Goal: Information Seeking & Learning: Learn about a topic

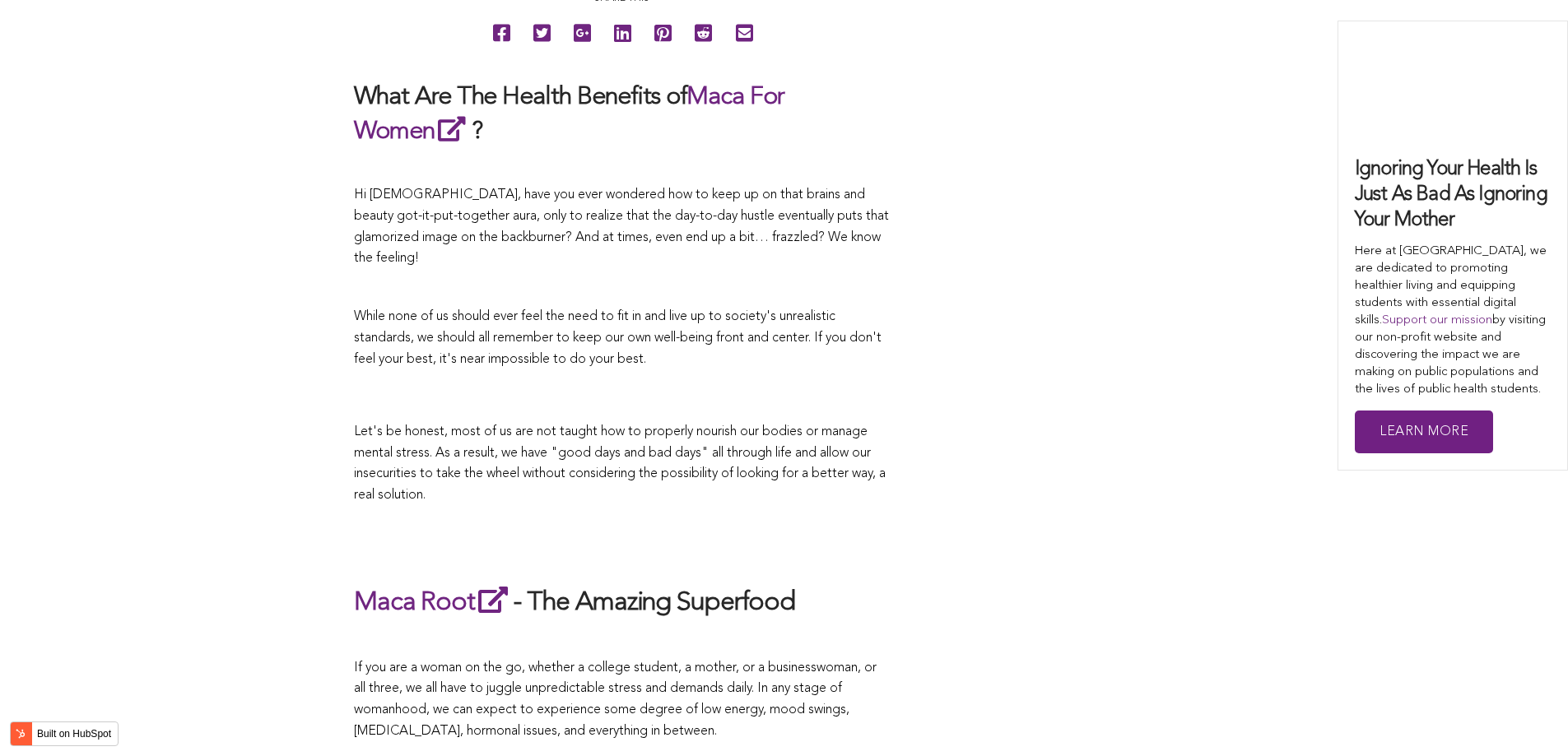
scroll to position [2174, 0]
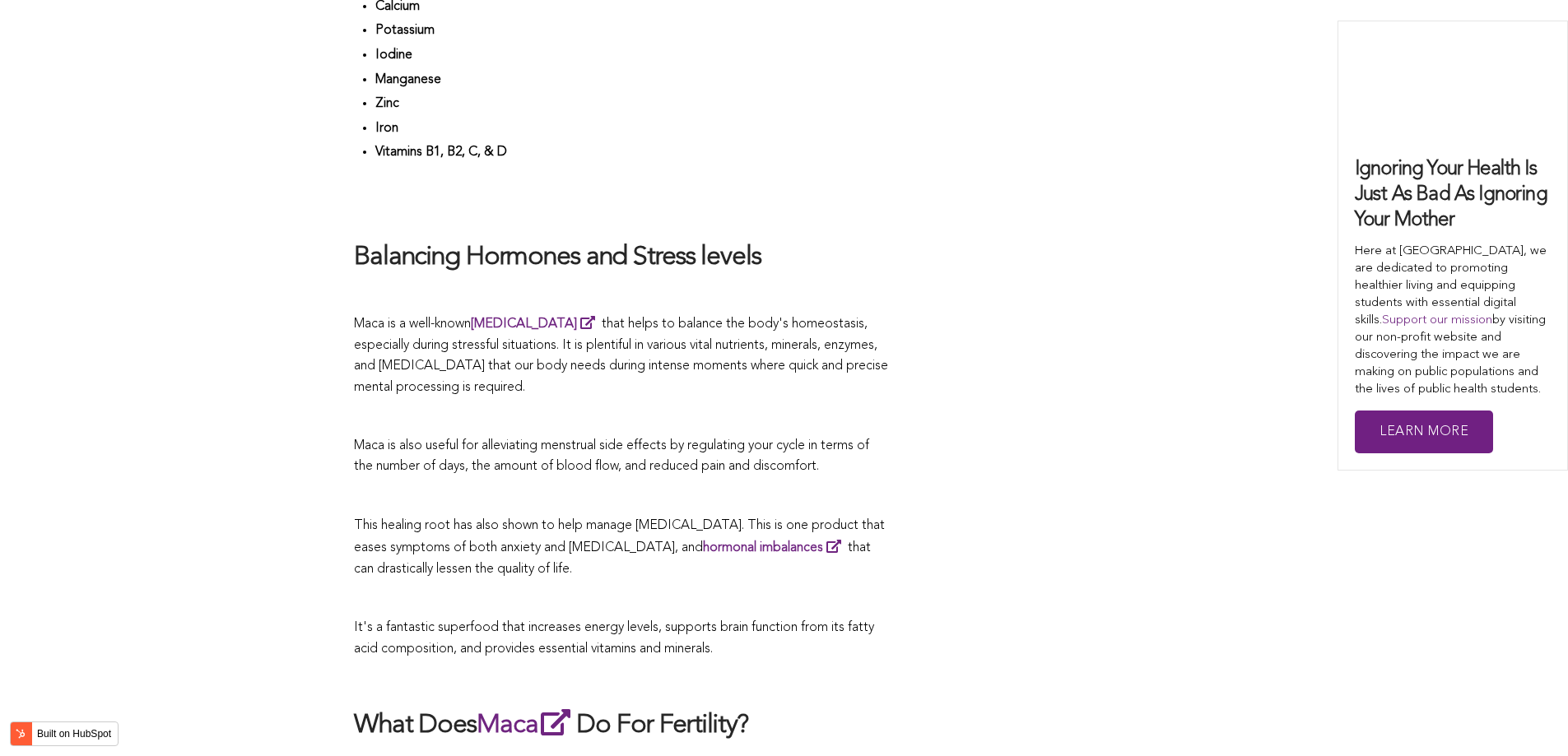
click at [823, 377] on p "Maca is a well-known [MEDICAL_DATA] that helps to balance the body's homeostasi…" at bounding box center [621, 355] width 535 height 85
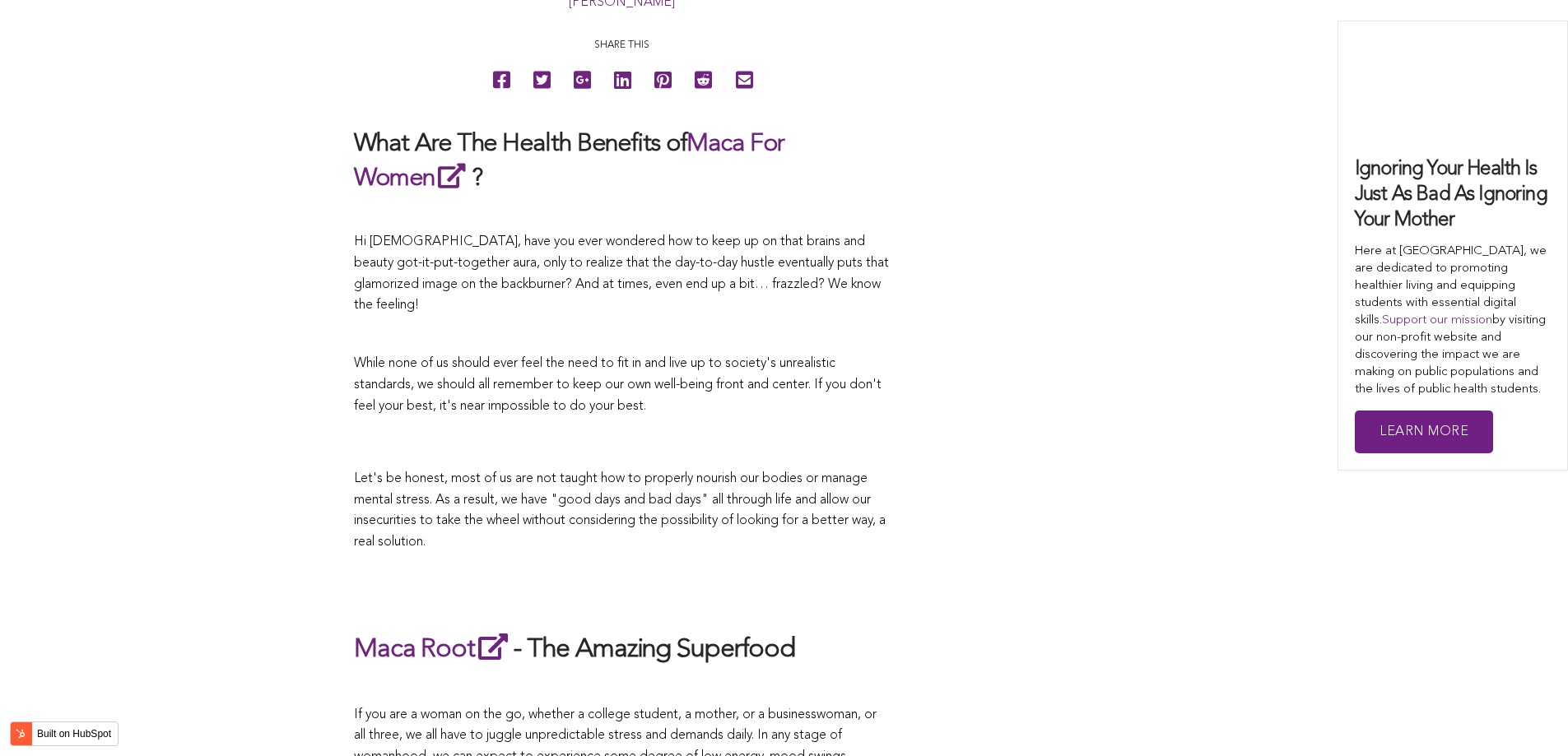
scroll to position [3242, 0]
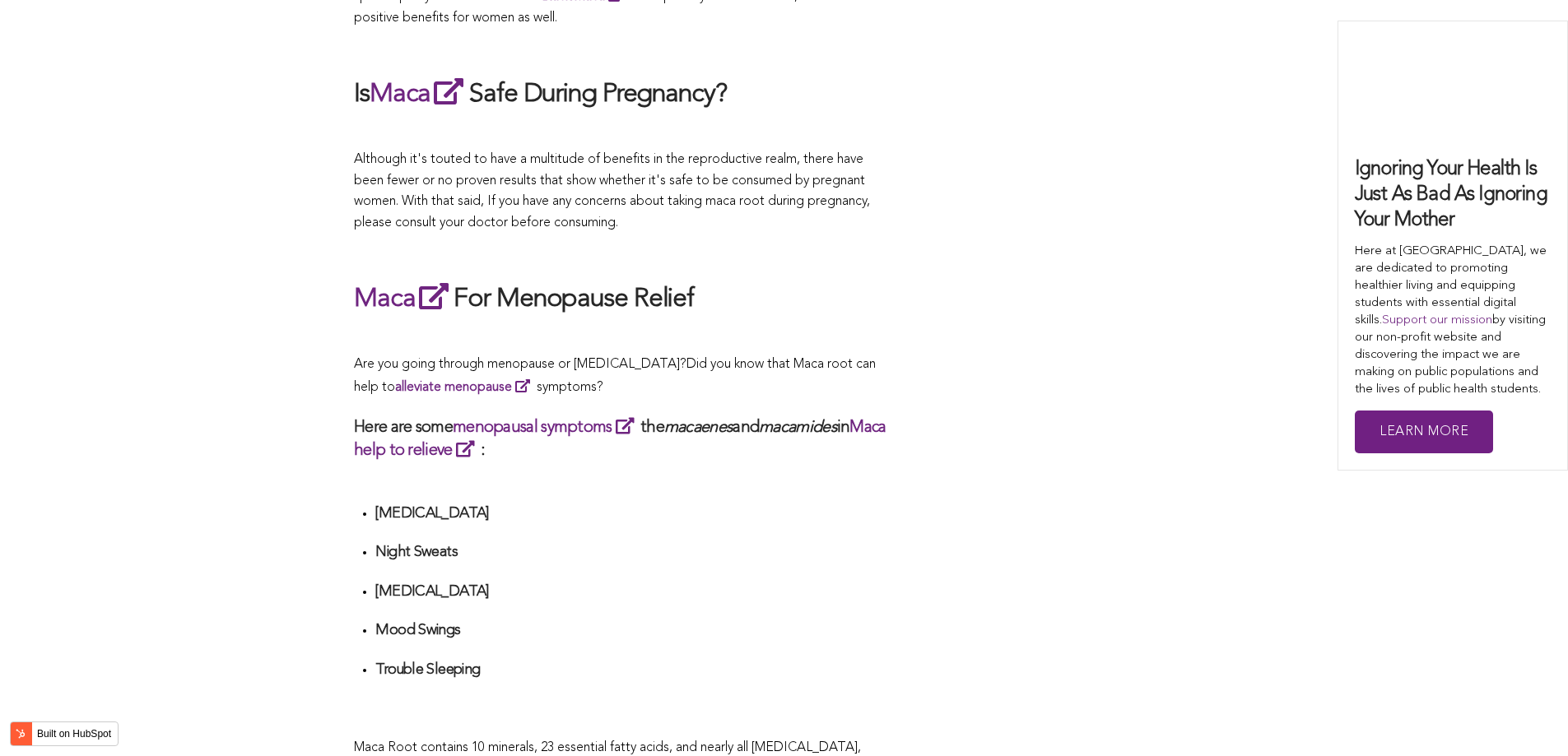
click at [759, 377] on span "What Are The Health Benefits of Maca For Women ? Hi [DEMOGRAPHIC_DATA], have yo…" at bounding box center [621, 461] width 535 height 5598
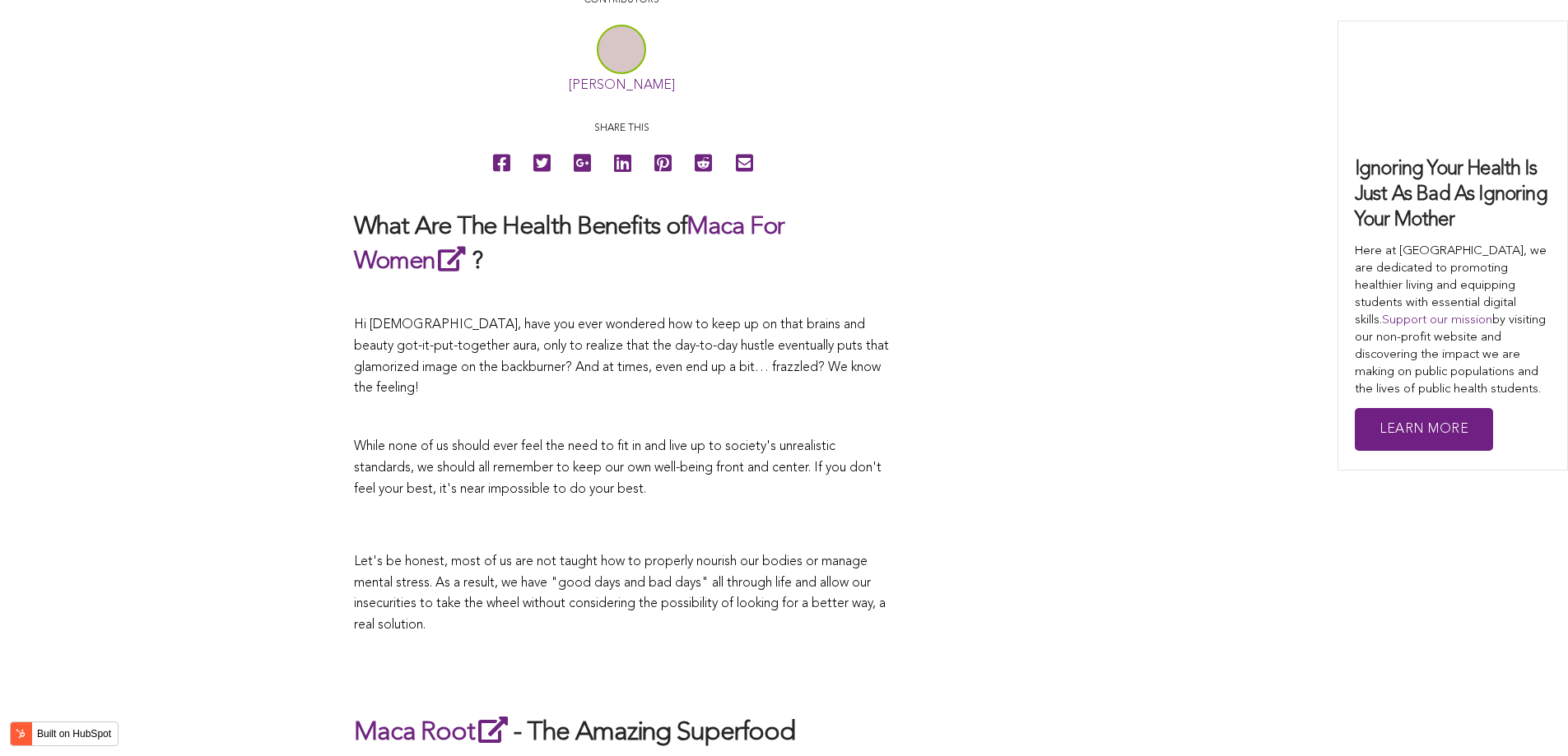
scroll to position [2554, 0]
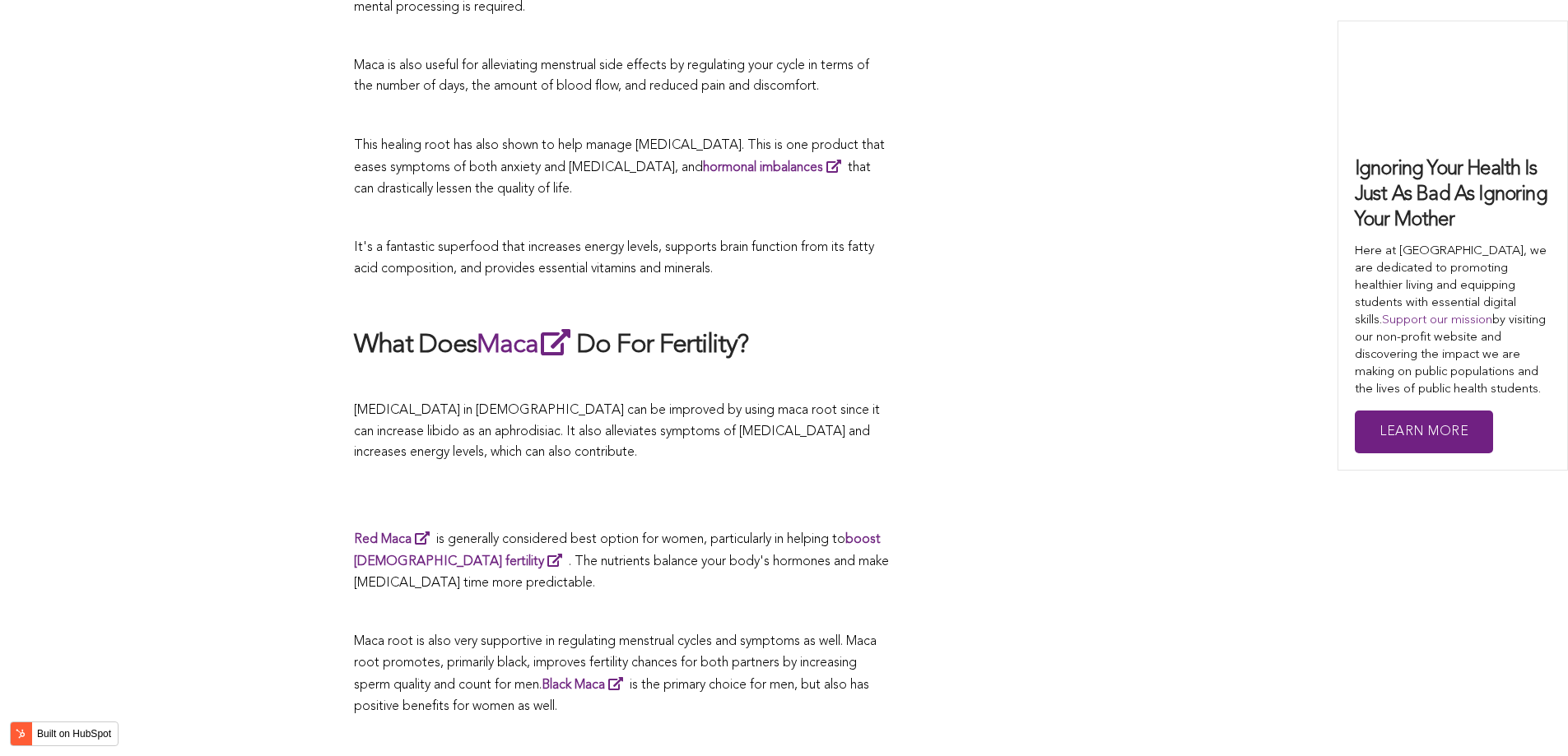
click at [727, 377] on p at bounding box center [621, 381] width 535 height 21
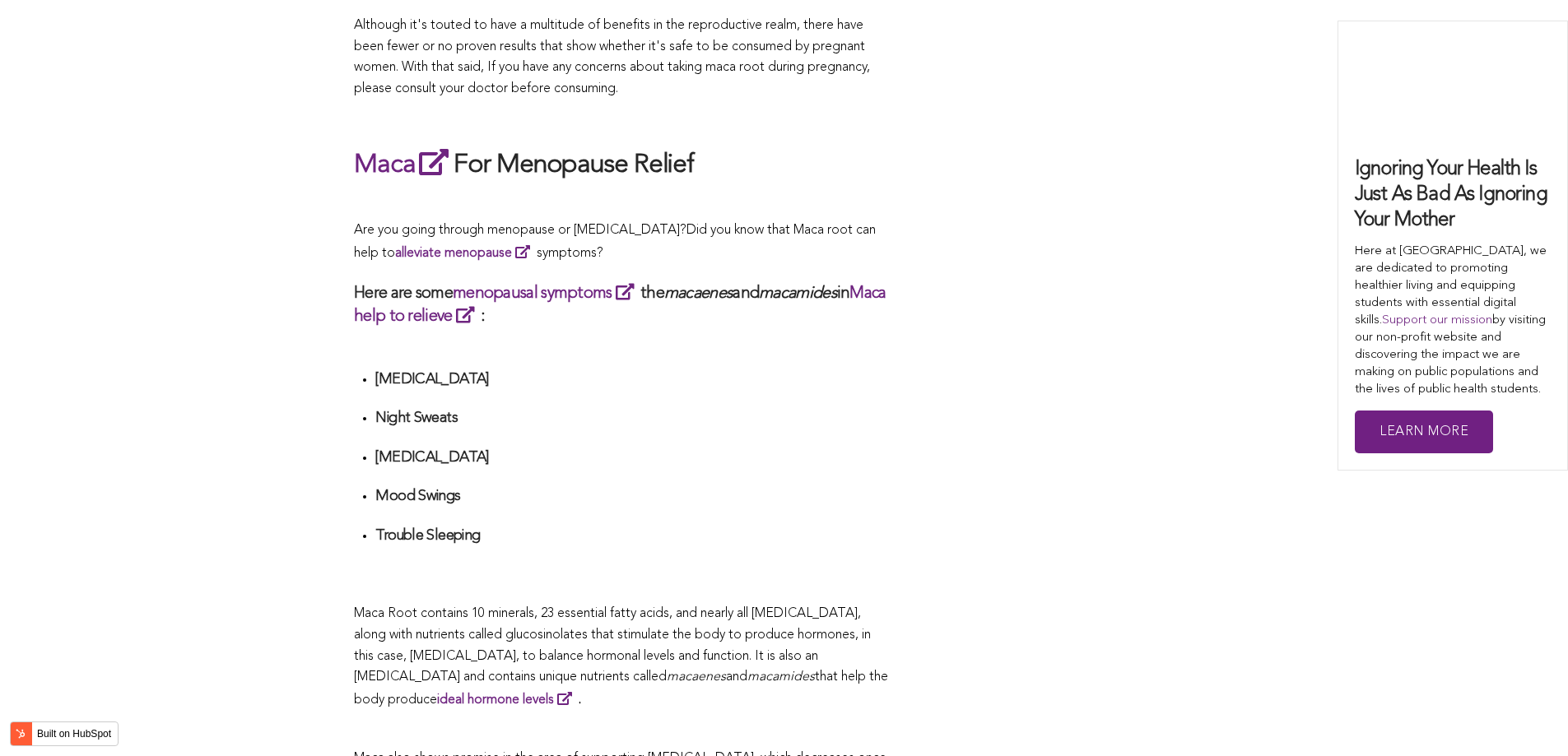
click at [837, 377] on ul "[MEDICAL_DATA] Night Sweats [MEDICAL_DATA] Mood Swings Trouble Sleeping" at bounding box center [632, 476] width 513 height 214
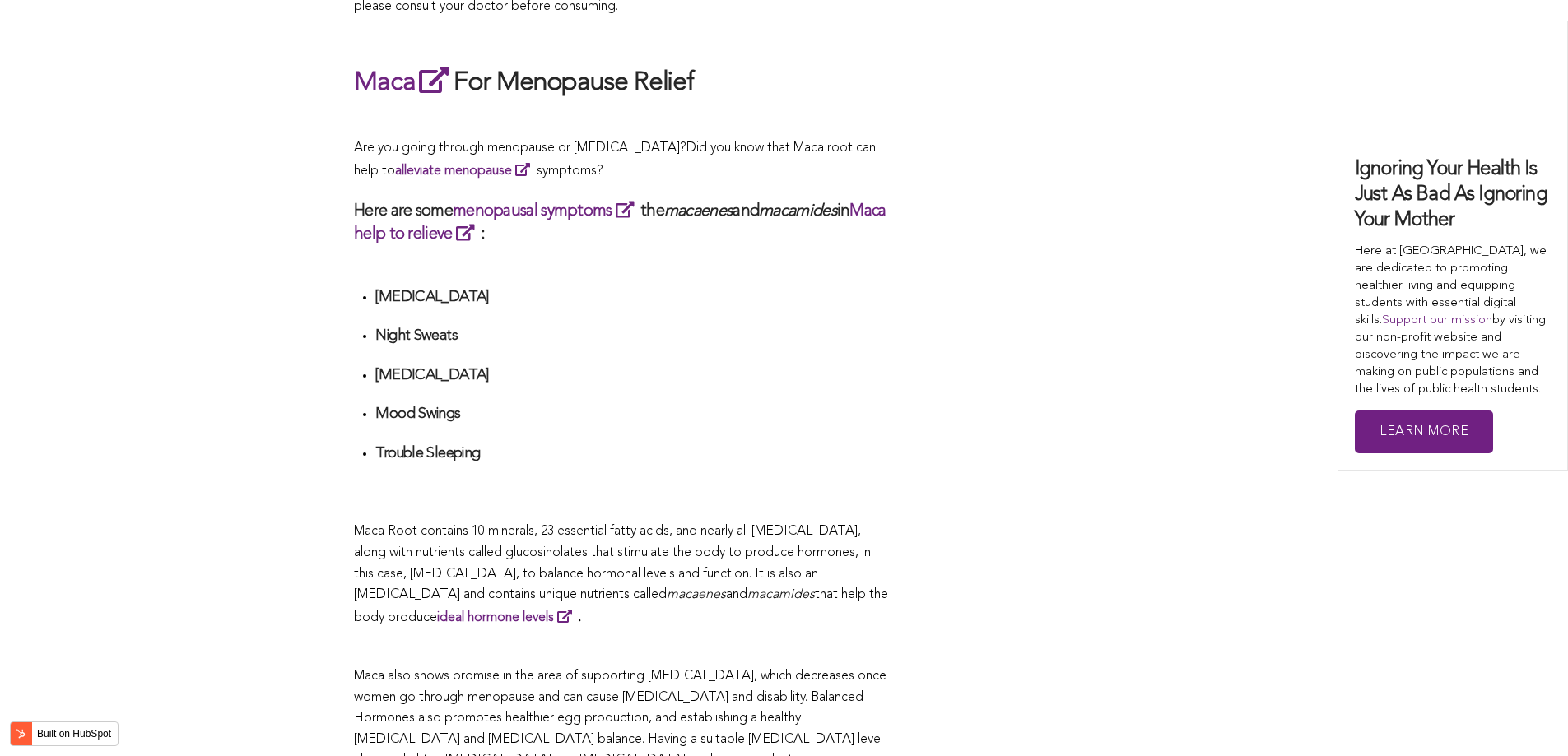
scroll to position [3541, 0]
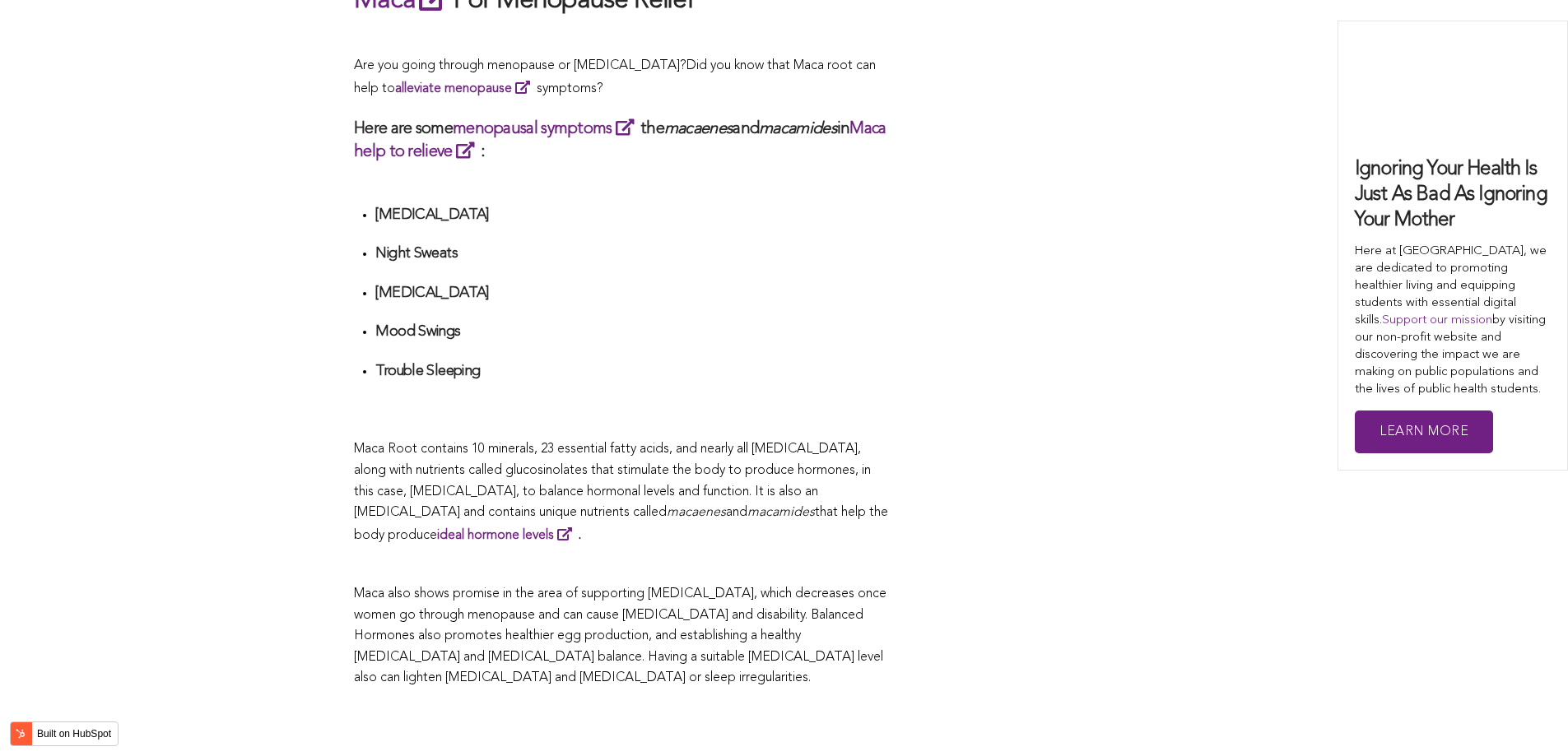
click at [602, 584] on p "Maca also shows promise in the area of supporting [MEDICAL_DATA], which decreas…" at bounding box center [621, 636] width 535 height 106
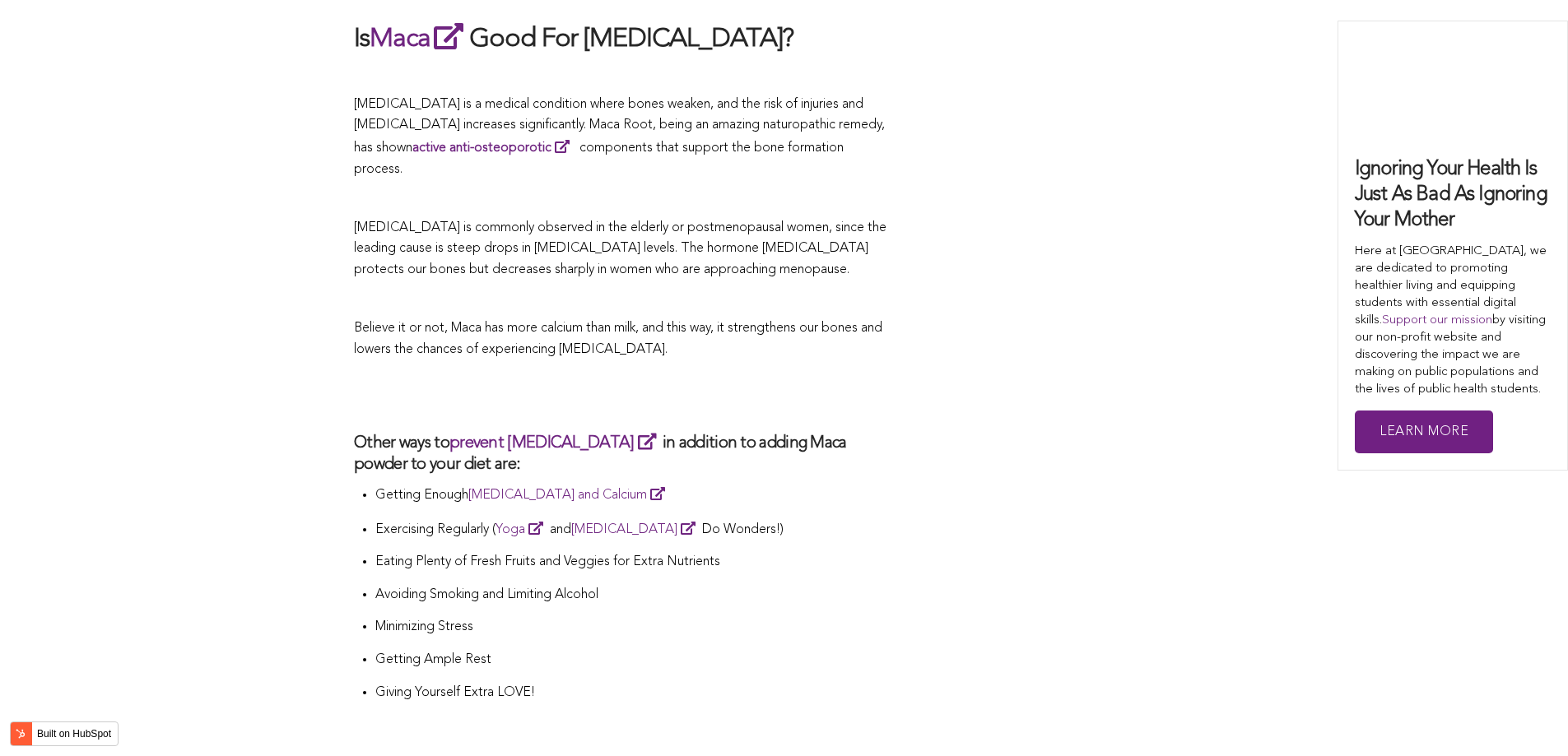
scroll to position [5227, 0]
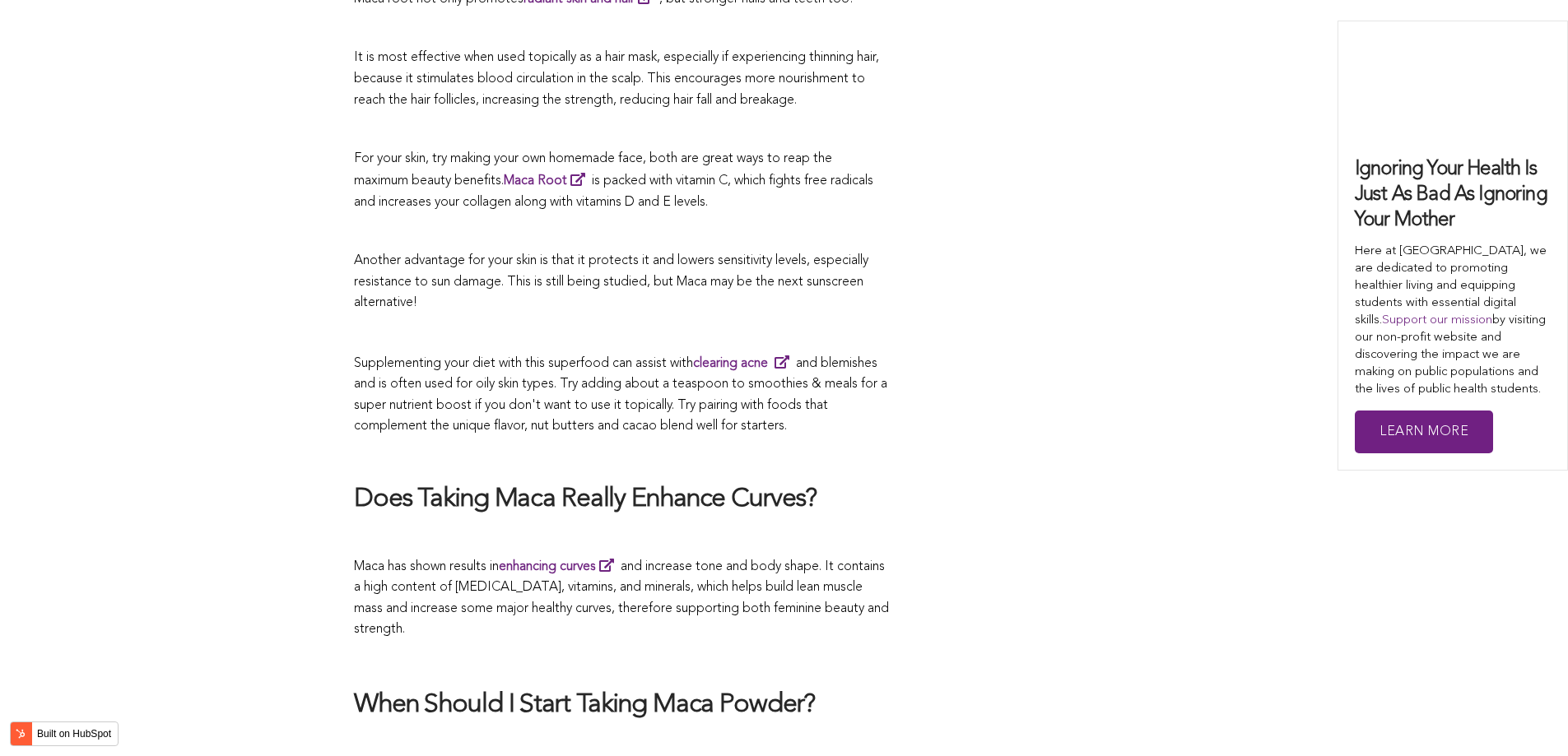
click at [851, 377] on p "Supplementing your diet with this superfood can assist with clearing acne and b…" at bounding box center [621, 395] width 535 height 85
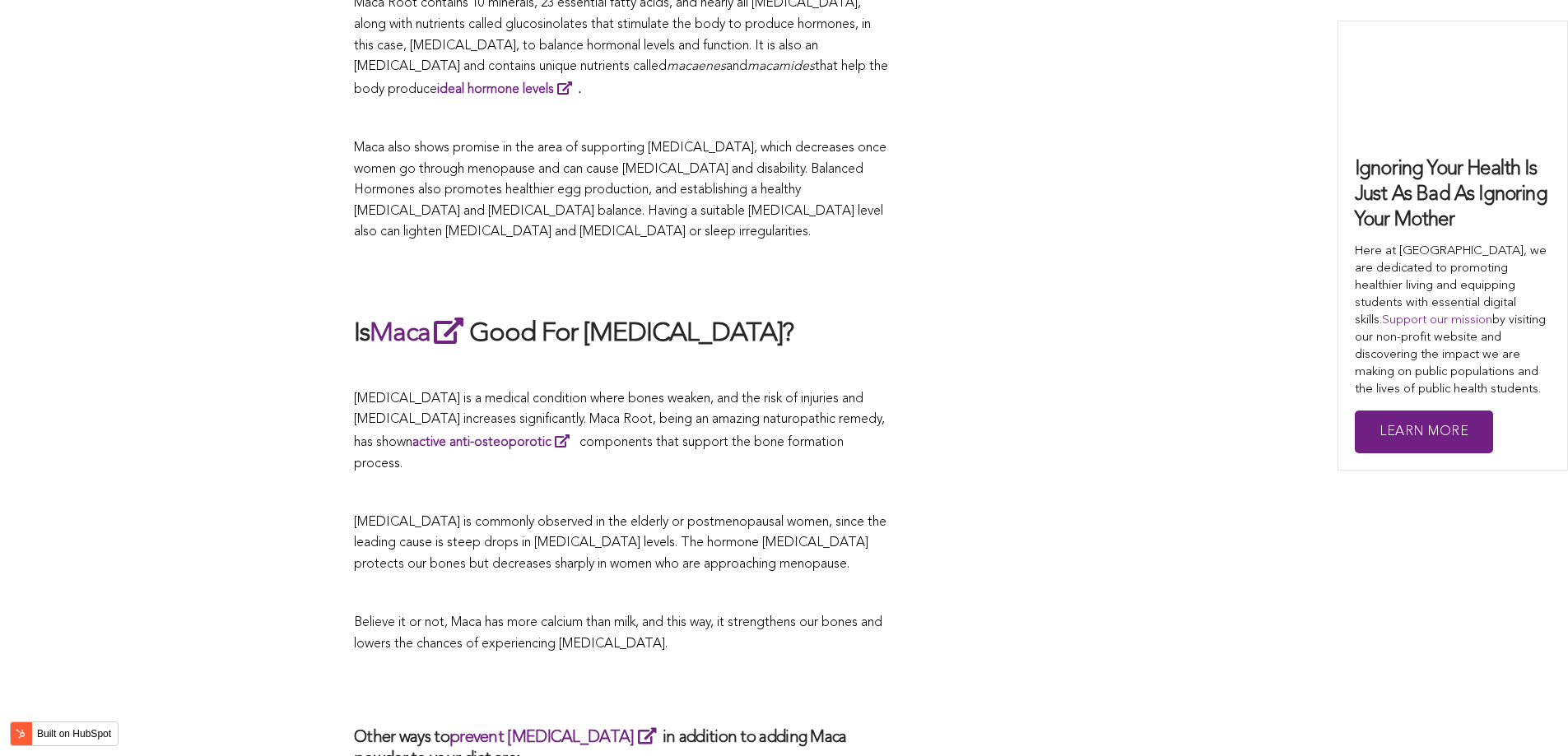
click at [601, 393] on span "[MEDICAL_DATA] is a medical condition where bones weaken, and the risk of injur…" at bounding box center [619, 431] width 531 height 78
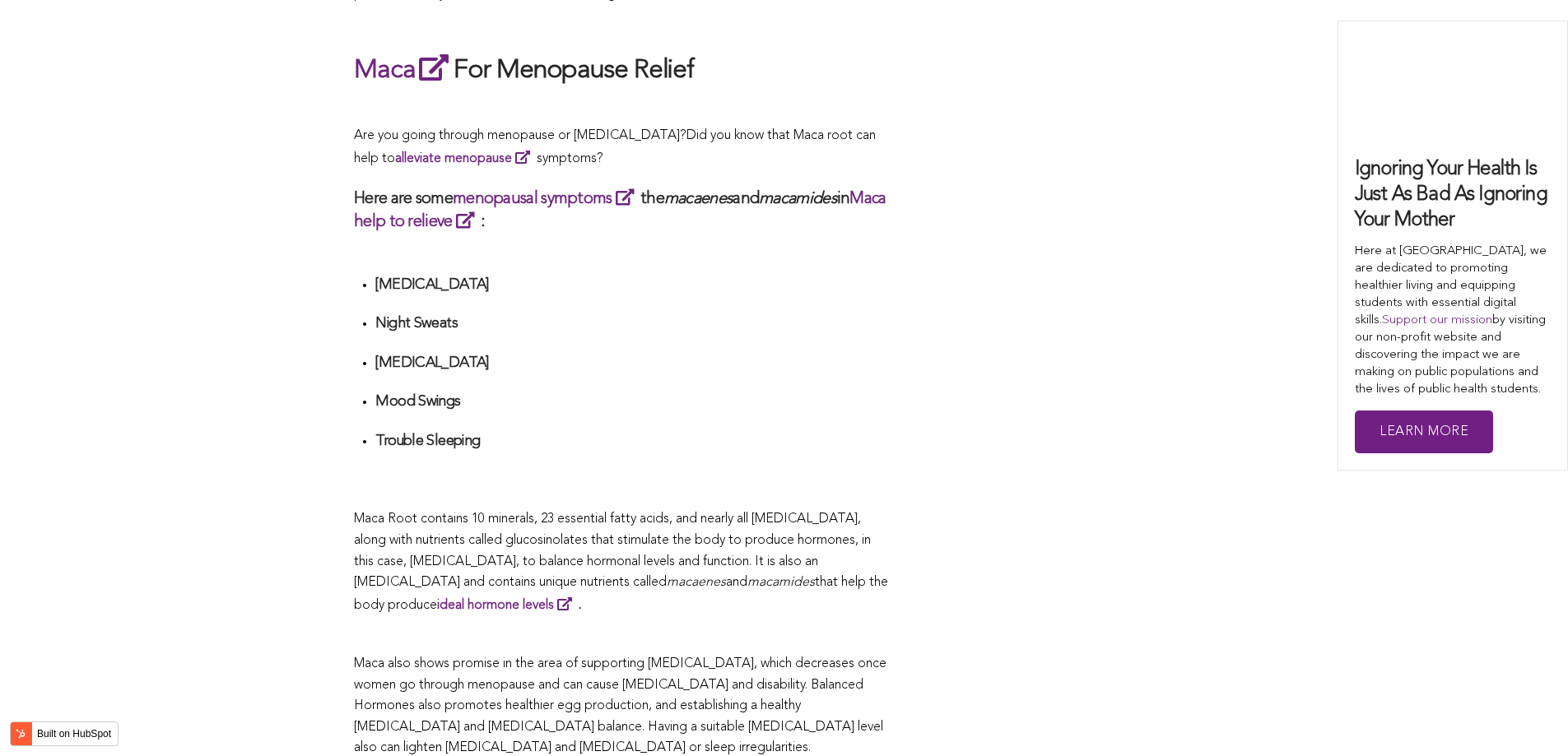
click at [916, 377] on div "CONTRIBUTORS [PERSON_NAME] Share this What Are The Health Benefits of Maca For …" at bounding box center [783, 123] width 860 height 5818
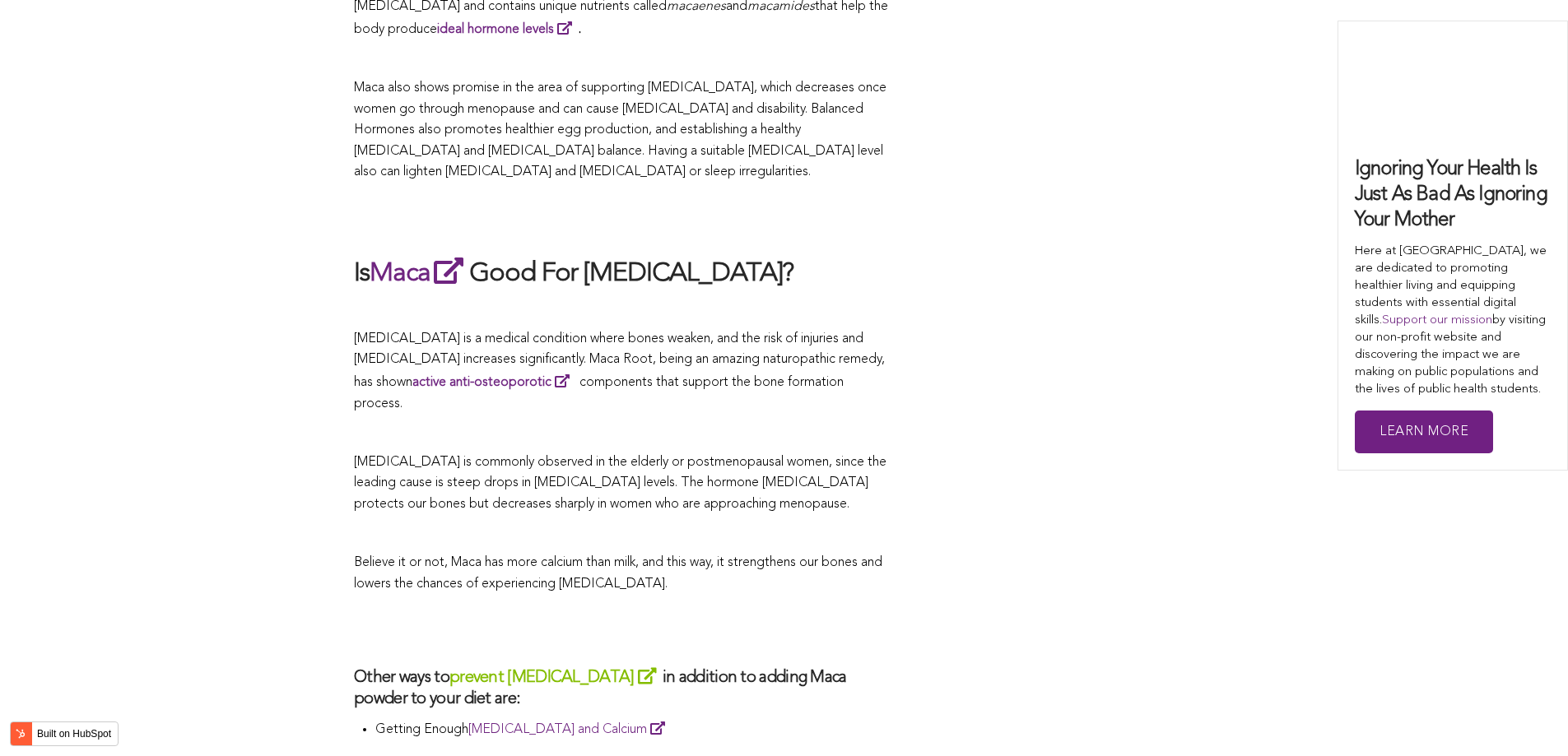
scroll to position [3964, 0]
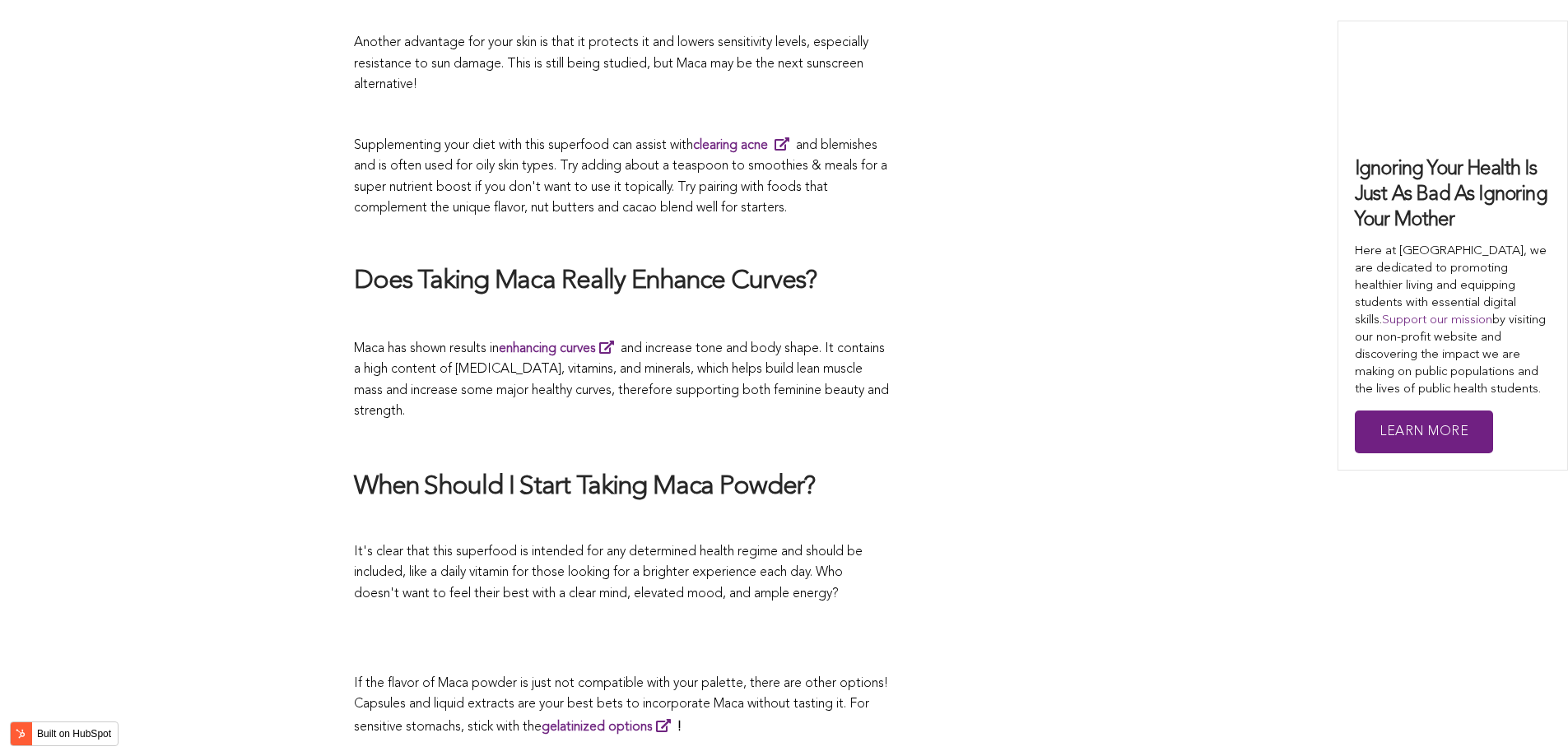
scroll to position [3481, 0]
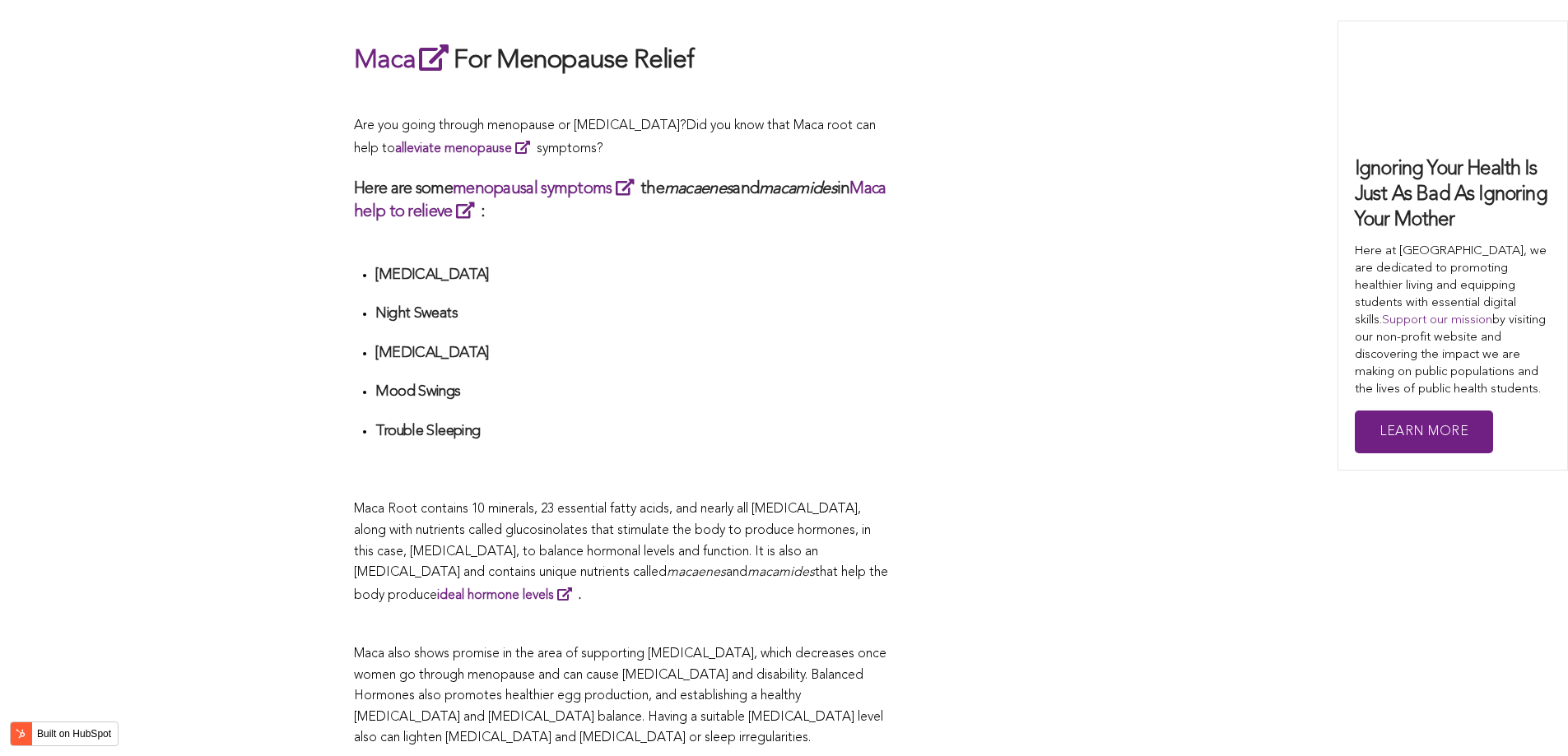
click at [764, 383] on h4 "Mood Swings" at bounding box center [632, 392] width 513 height 19
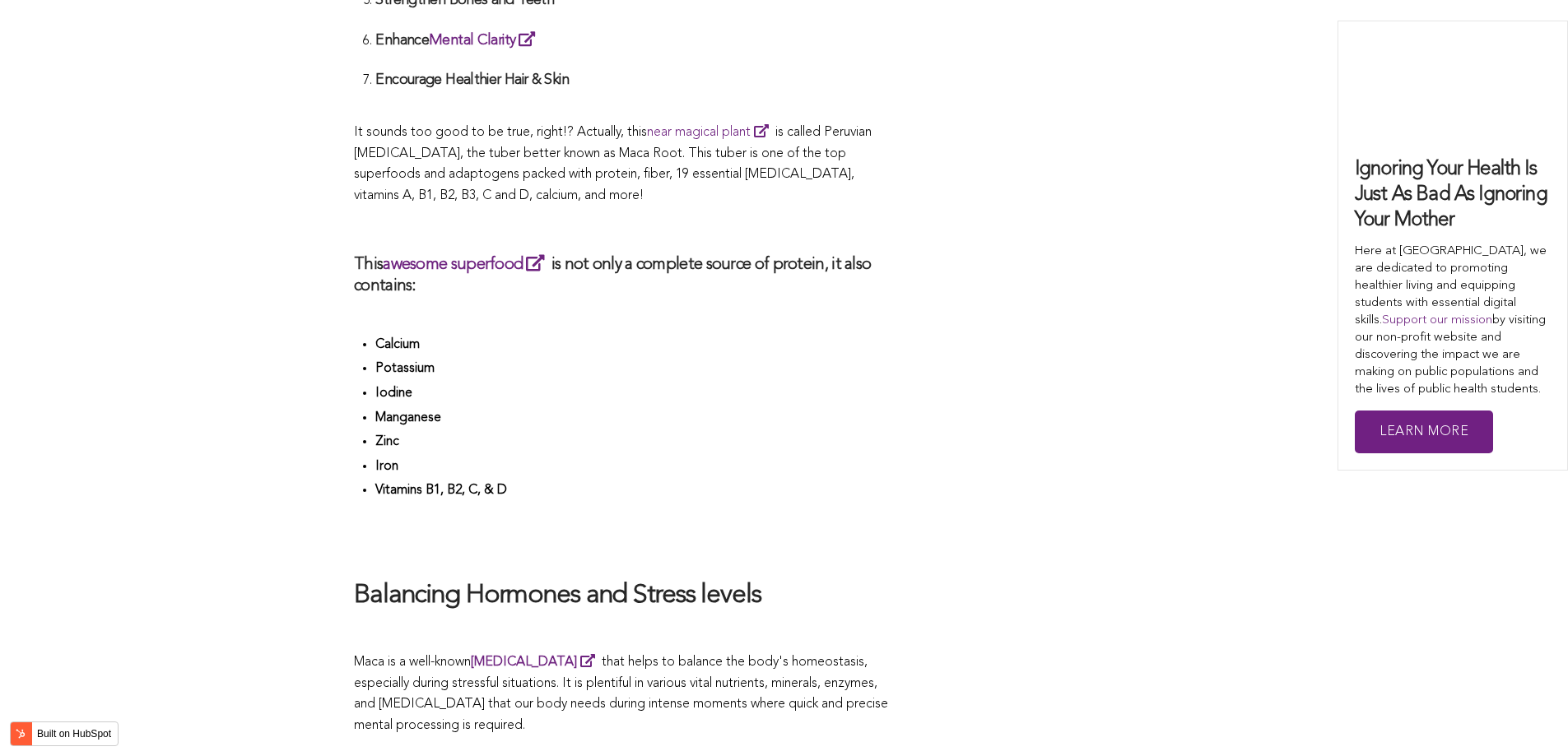
scroll to position [4864, 0]
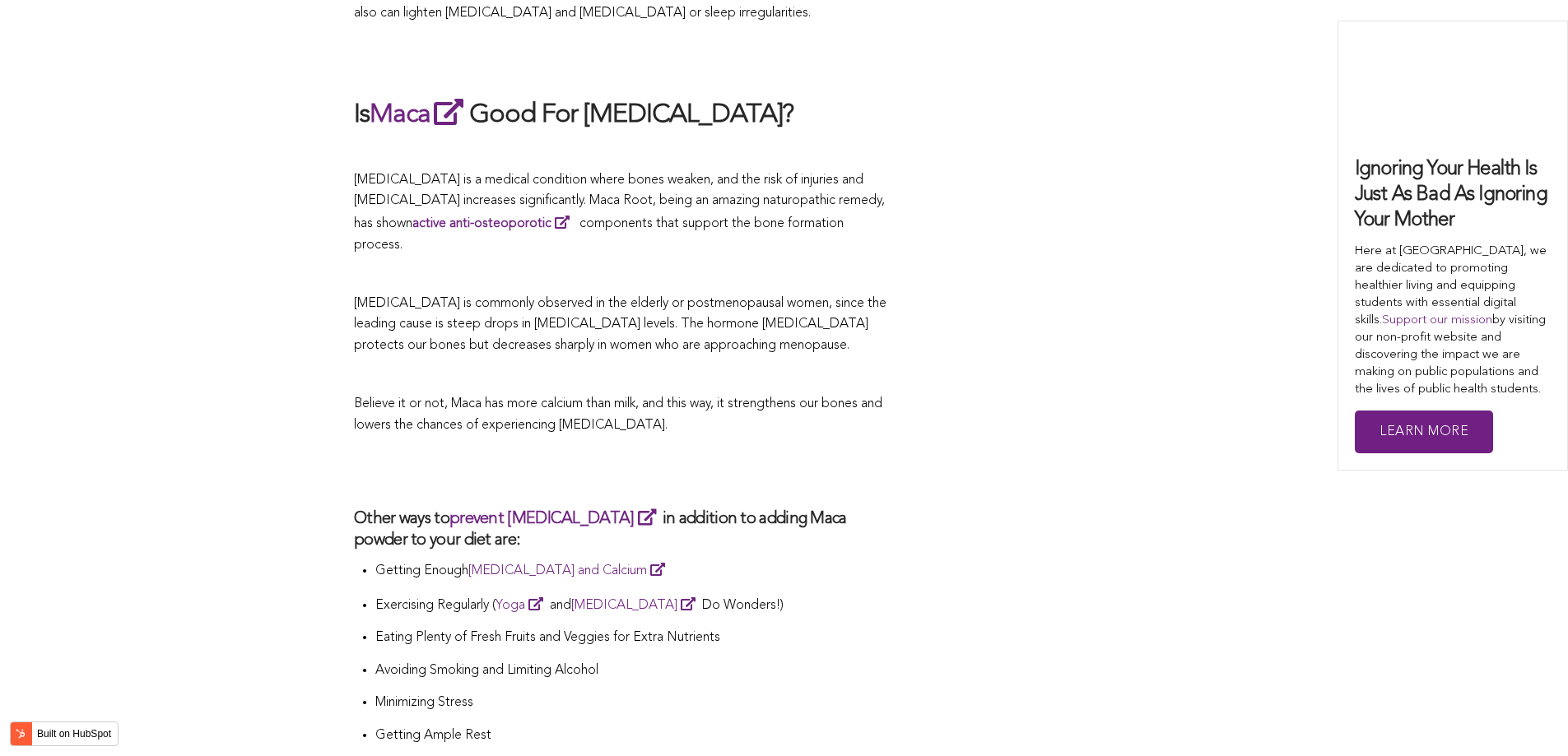
scroll to position [3678, 0]
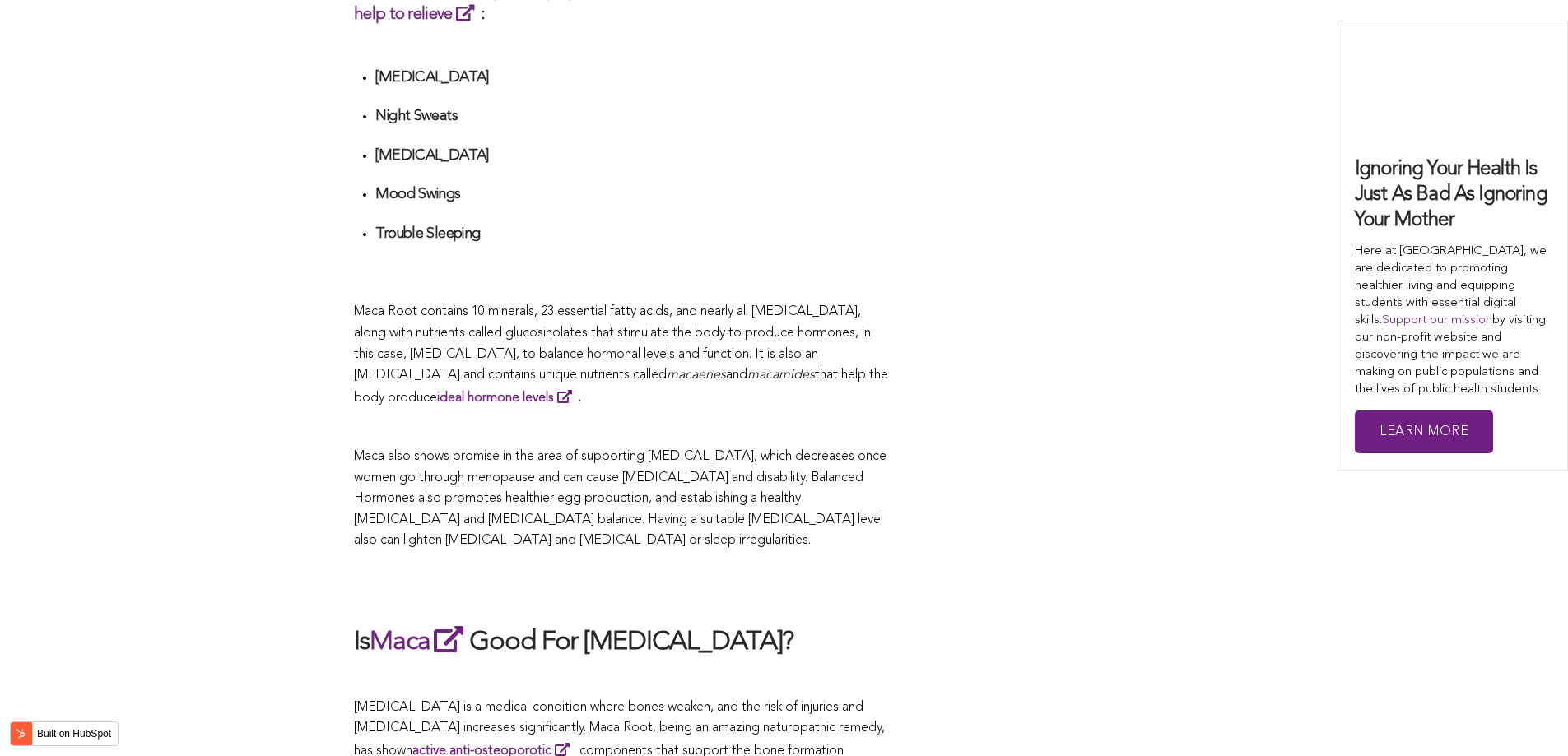
click at [745, 377] on p "Maca Root contains 10 minerals, 23 essential fatty acids, and nearly all [MEDIC…" at bounding box center [621, 355] width 535 height 107
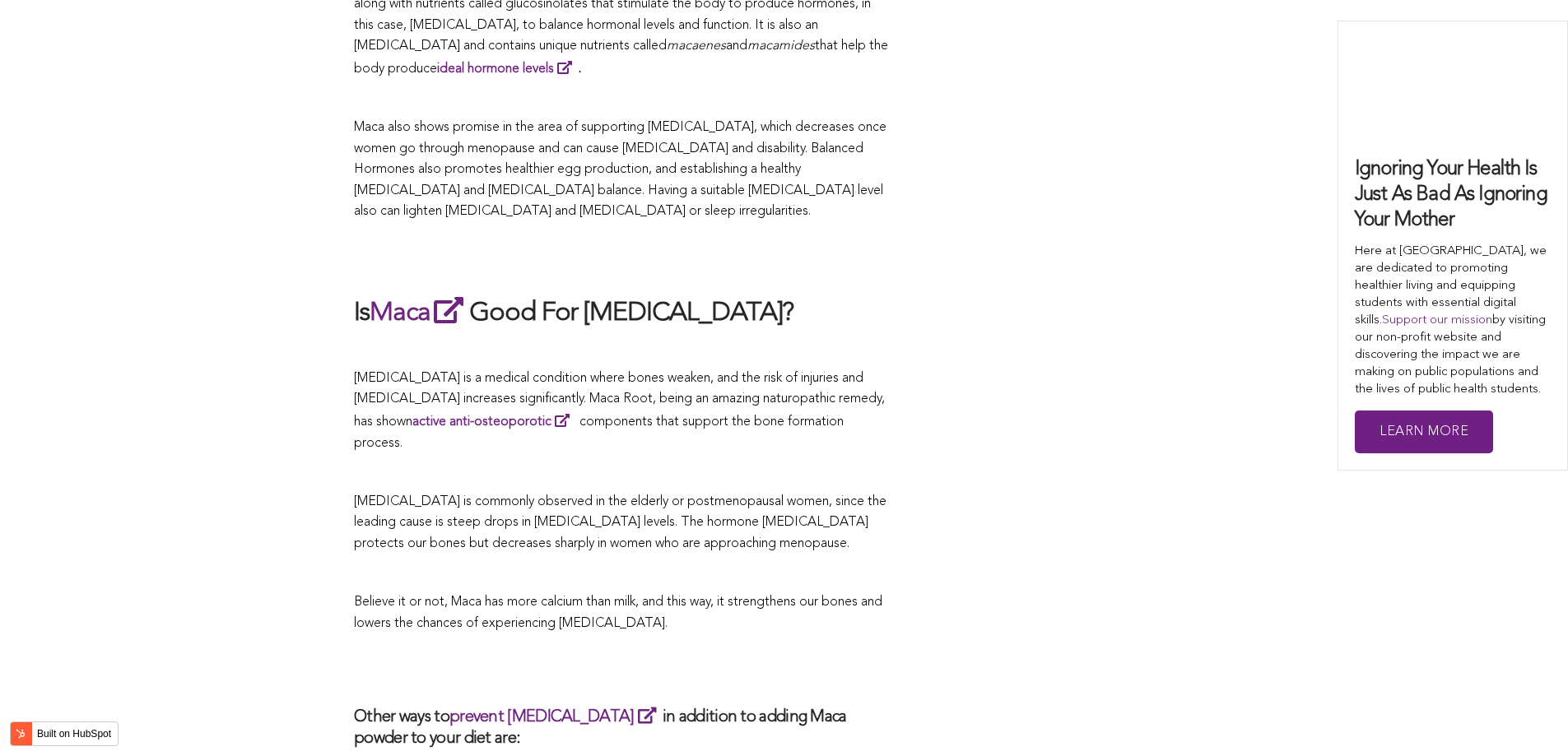
scroll to position [4089, 0]
